Goal: Task Accomplishment & Management: Complete application form

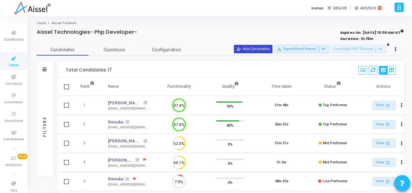
click at [249, 45] on button "person_add_alt Add Candidates" at bounding box center [253, 49] width 39 height 8
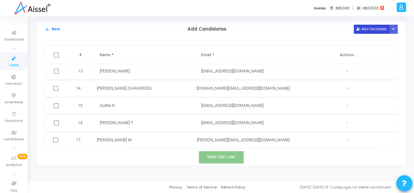
click at [365, 32] on button "Add Candidate" at bounding box center [372, 29] width 36 height 9
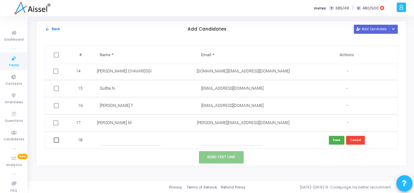
click at [114, 141] on input "text" at bounding box center [130, 140] width 61 height 11
type input "Amit K"
click at [213, 137] on input "text" at bounding box center [231, 140] width 61 height 11
paste input "[EMAIL_ADDRESS][DOMAIN_NAME]"
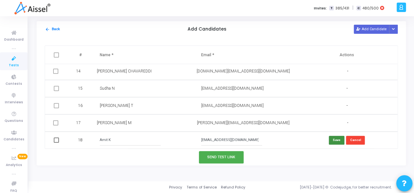
type input "[EMAIL_ADDRESS][DOMAIN_NAME]"
click at [333, 140] on button "Save" at bounding box center [337, 140] width 16 height 9
click at [336, 139] on button "Edit" at bounding box center [337, 140] width 13 height 9
click at [227, 160] on button "Send Test Link" at bounding box center [221, 157] width 45 height 12
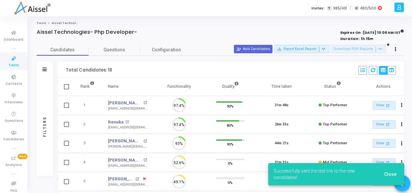
scroll to position [14, 17]
